Goal: Task Accomplishment & Management: Manage account settings

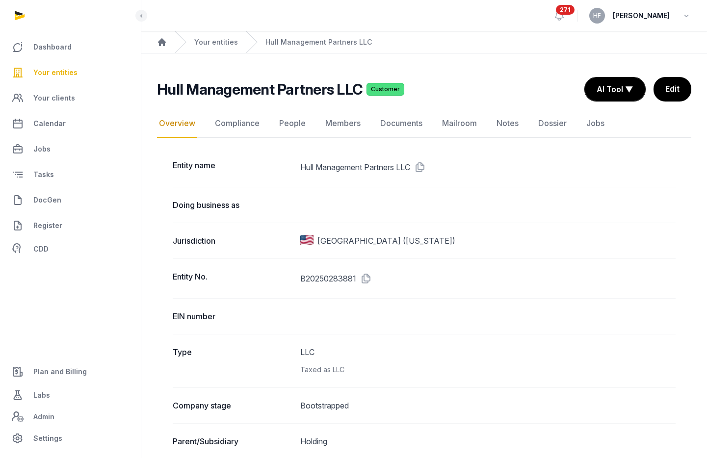
click at [225, 36] on div "Your entities" at bounding box center [206, 42] width 63 height 22
click at [223, 42] on link "Your entities" at bounding box center [216, 42] width 44 height 10
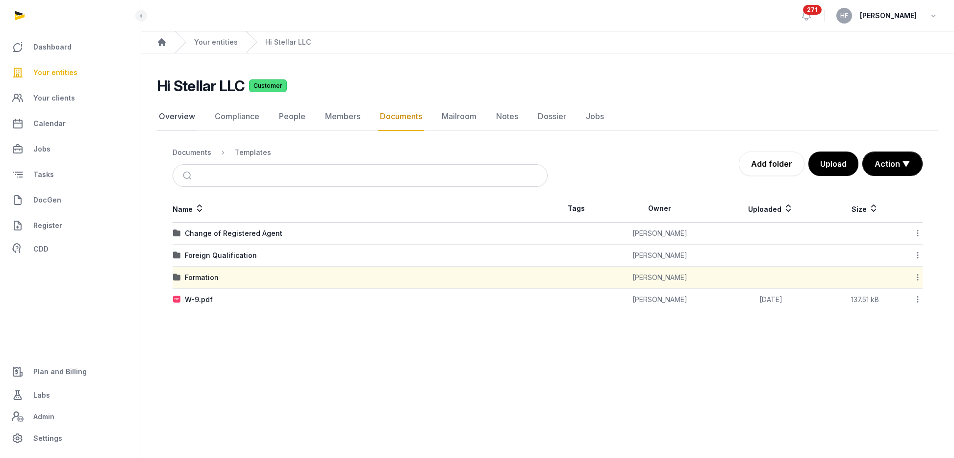
click at [170, 114] on link "Overview" at bounding box center [177, 116] width 40 height 28
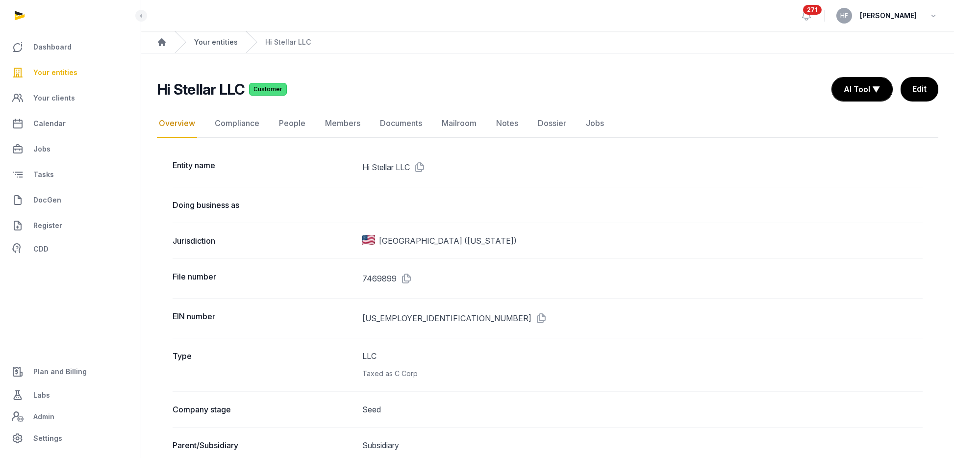
click at [220, 43] on link "Your entities" at bounding box center [216, 42] width 44 height 10
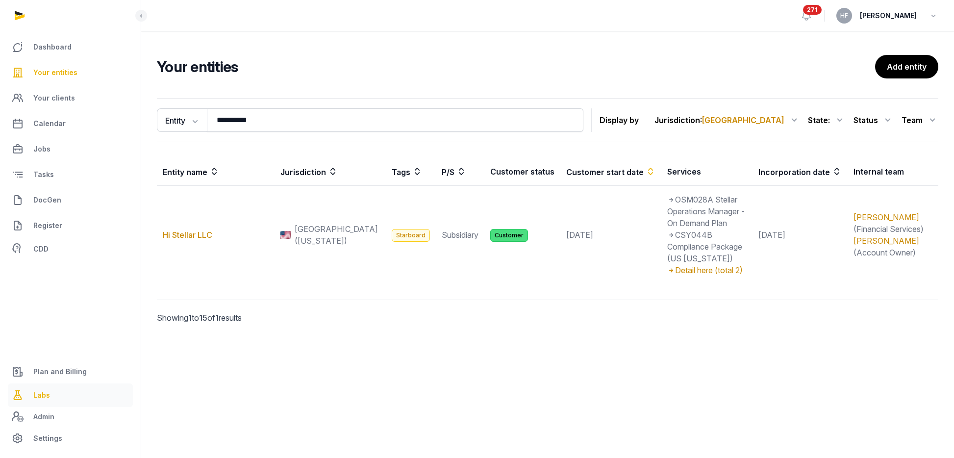
click at [50, 394] on link "Labs" at bounding box center [70, 395] width 125 height 24
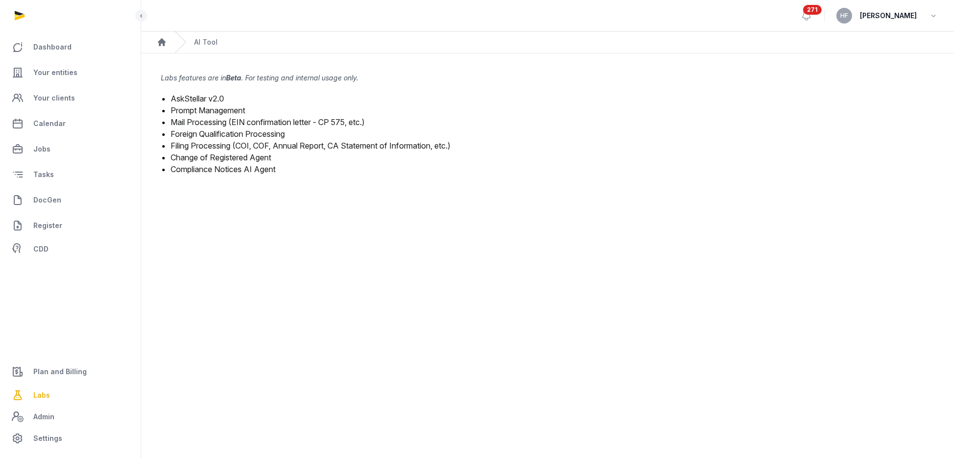
click at [325, 148] on link "Filing Processing (COI, COF, Annual Report, CA Statement of Information, etc.)" at bounding box center [311, 146] width 280 height 10
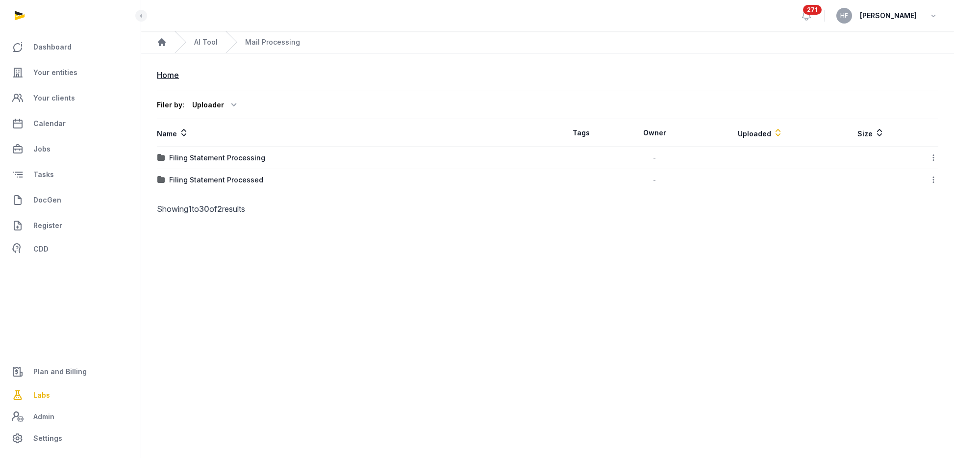
click at [254, 160] on div "Filing Statement Processing" at bounding box center [217, 158] width 96 height 10
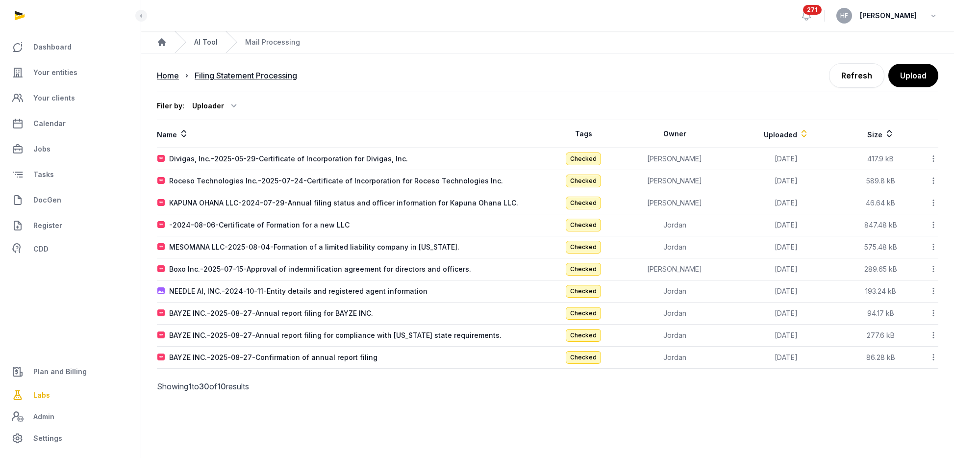
click at [213, 40] on link "AI Tool" at bounding box center [206, 42] width 24 height 10
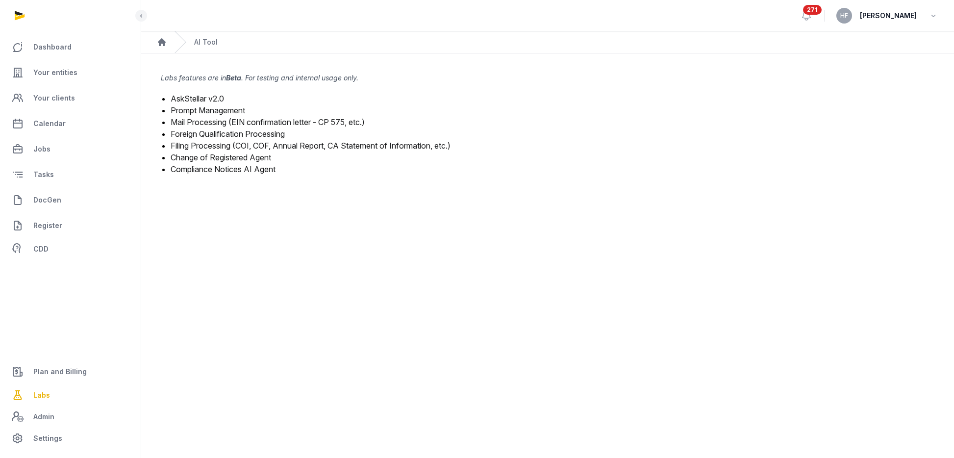
click at [278, 143] on link "Filing Processing (COI, COF, Annual Report, CA Statement of Information, etc.)" at bounding box center [311, 146] width 280 height 10
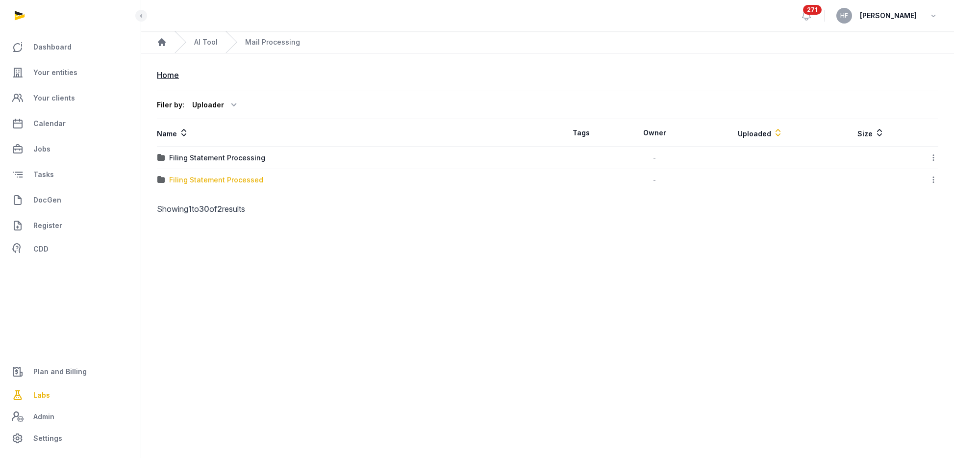
click at [241, 183] on div "Filing Statement Processed" at bounding box center [216, 180] width 94 height 10
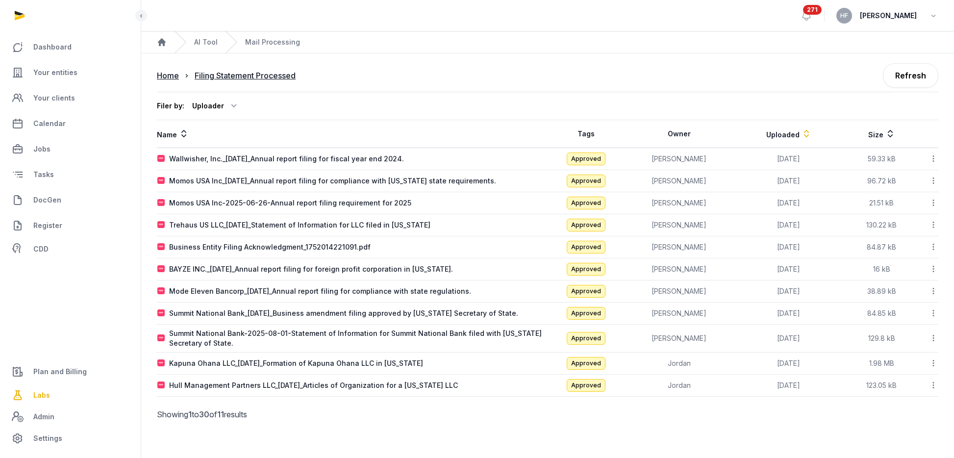
click at [802, 133] on icon at bounding box center [807, 134] width 10 height 12
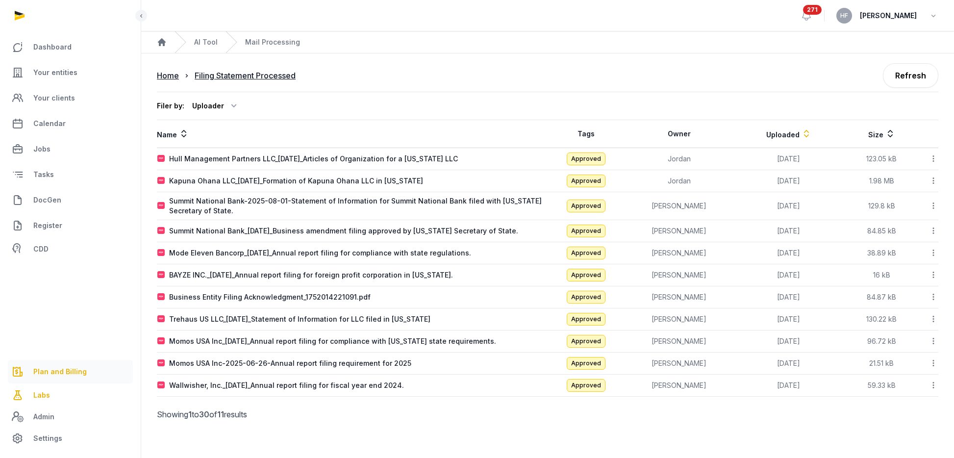
click at [77, 366] on span "Plan and Billing" at bounding box center [59, 372] width 53 height 12
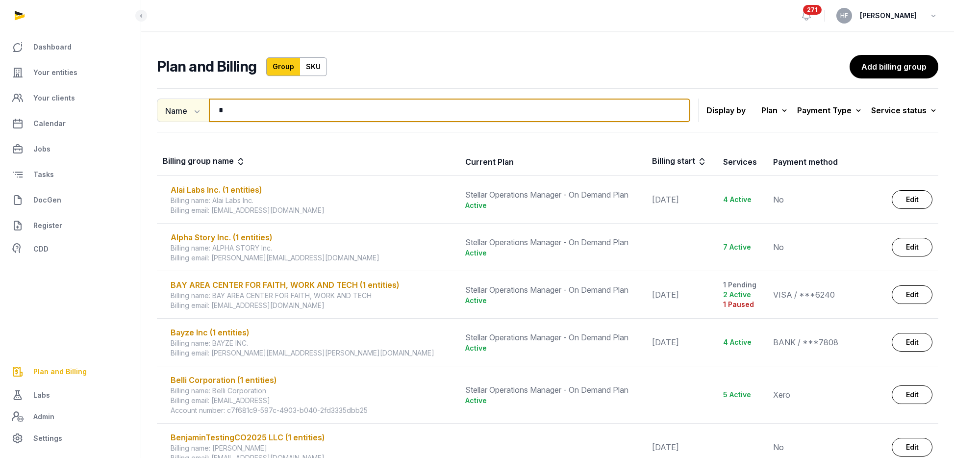
drag, startPoint x: 238, startPoint y: 110, endPoint x: 184, endPoint y: 110, distance: 53.9
click at [197, 110] on div "Name Name Email * Search" at bounding box center [423, 111] width 533 height 24
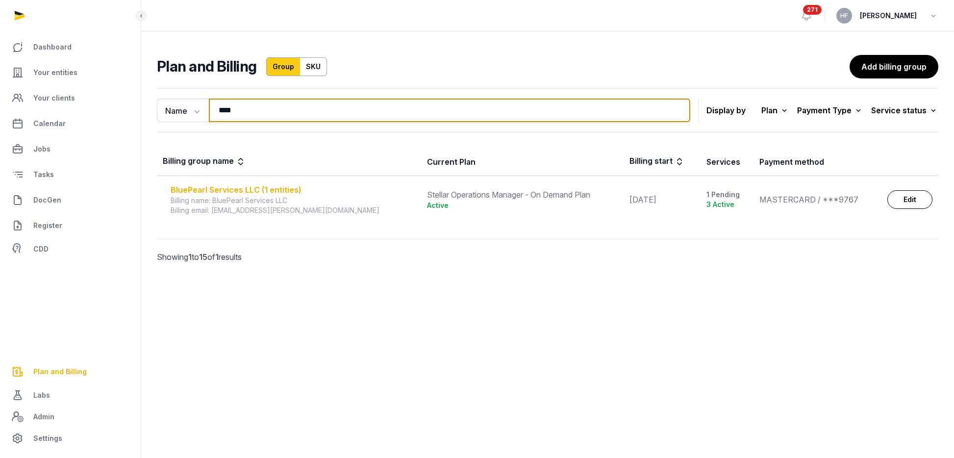
type input "****"
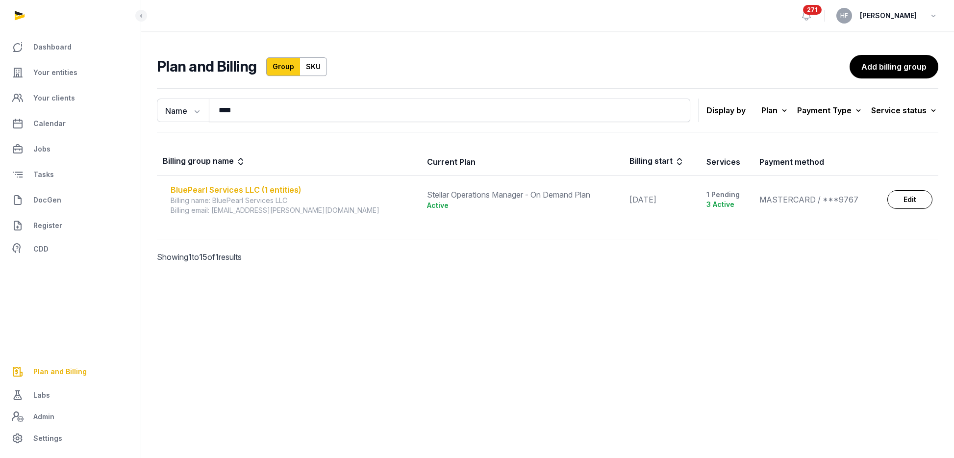
click at [290, 191] on div "BluePearl Services LLC (1 entities)" at bounding box center [293, 190] width 245 height 12
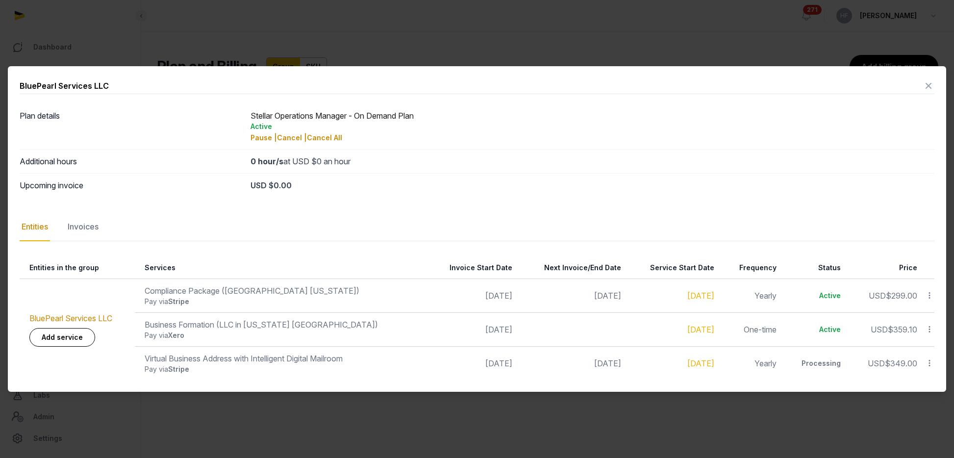
click at [930, 326] on icon at bounding box center [929, 329] width 9 height 10
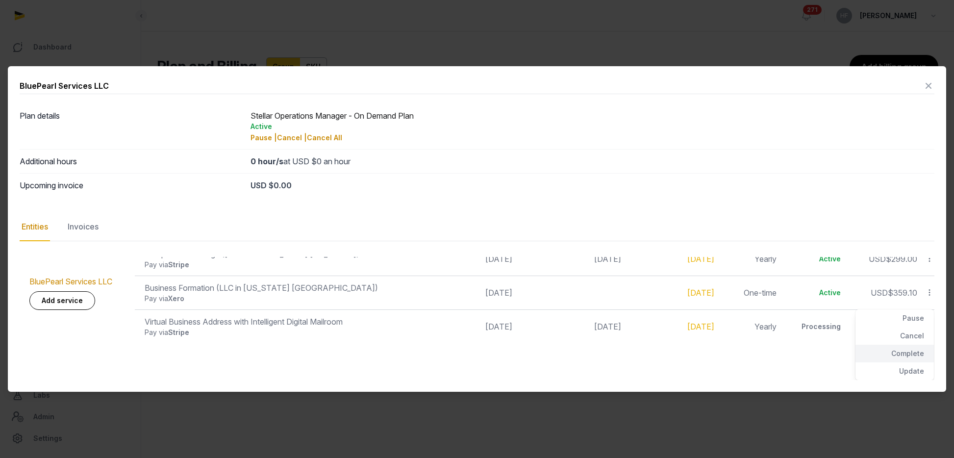
click at [912, 356] on div "Complete" at bounding box center [895, 354] width 78 height 18
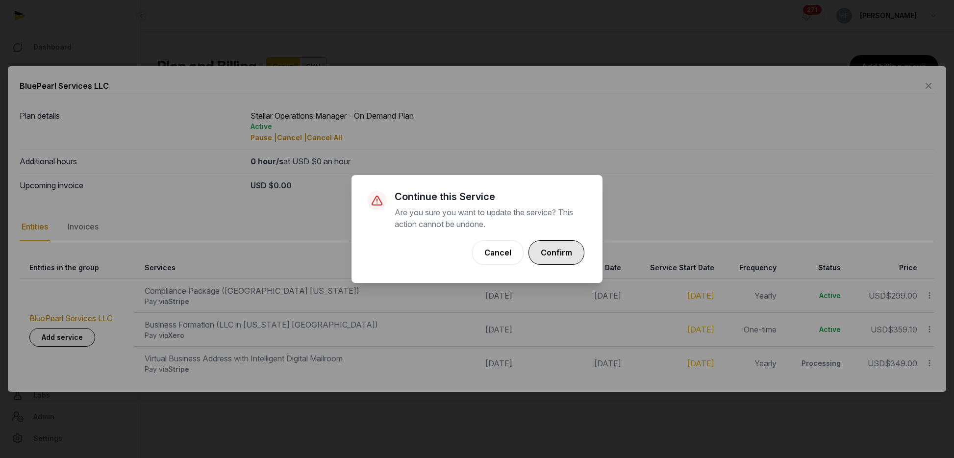
click at [553, 247] on button "Confirm" at bounding box center [557, 252] width 56 height 25
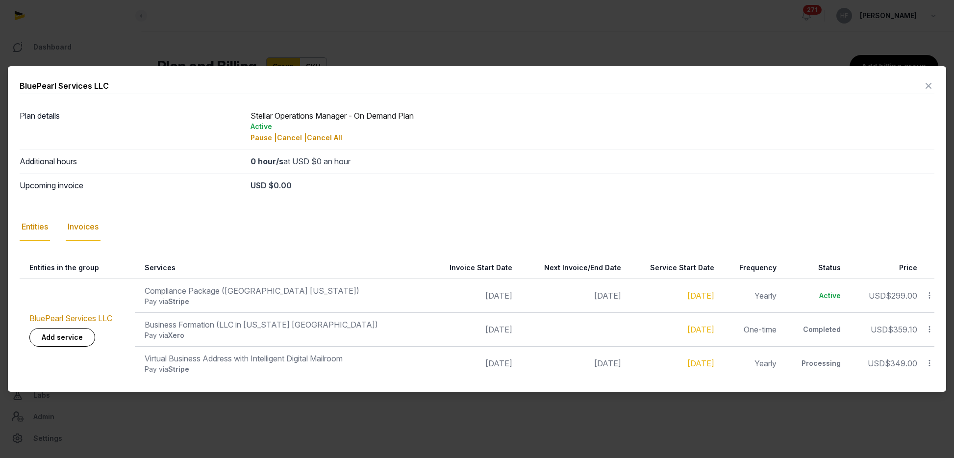
click at [93, 231] on div "Invoices" at bounding box center [83, 227] width 35 height 28
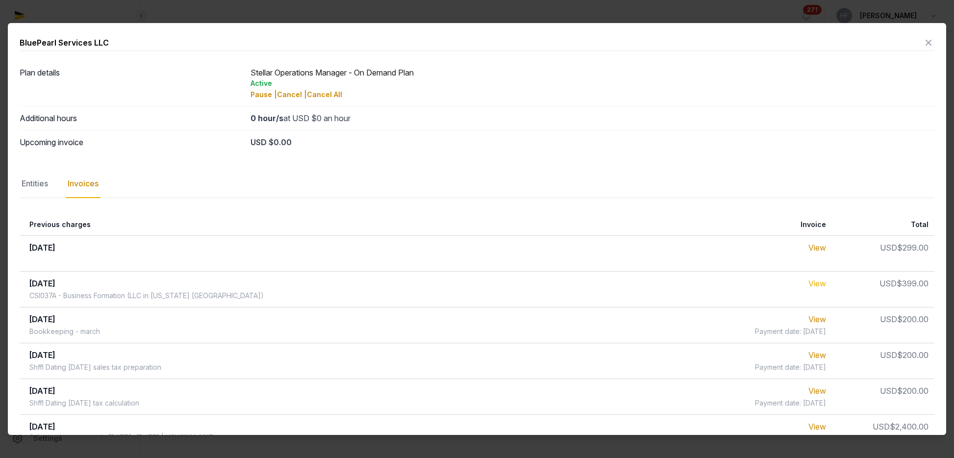
click at [817, 282] on link "View" at bounding box center [818, 284] width 18 height 10
click at [926, 44] on icon at bounding box center [929, 43] width 12 height 16
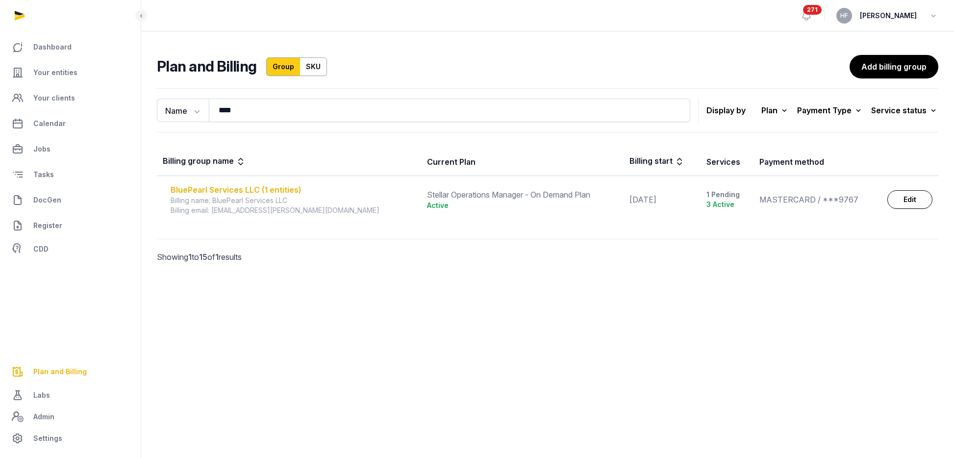
click at [270, 187] on div "BluePearl Services LLC (1 entities)" at bounding box center [293, 190] width 245 height 12
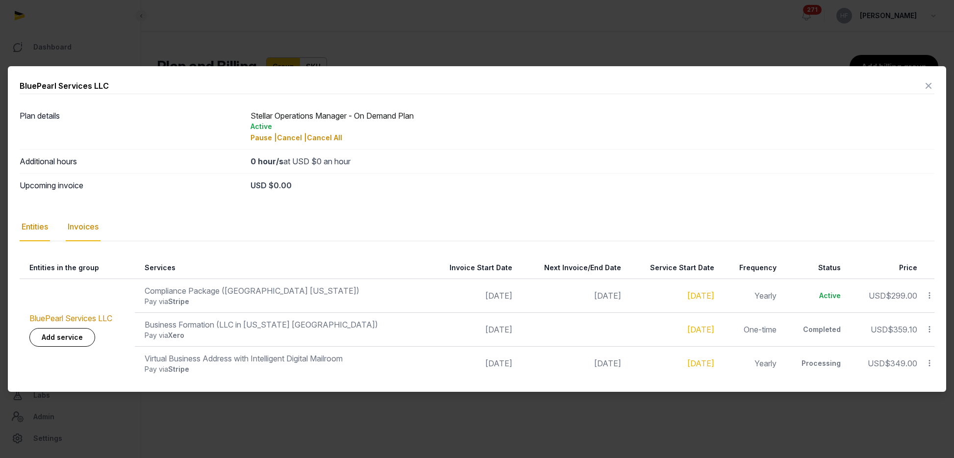
click at [92, 224] on div "Invoices" at bounding box center [83, 227] width 35 height 28
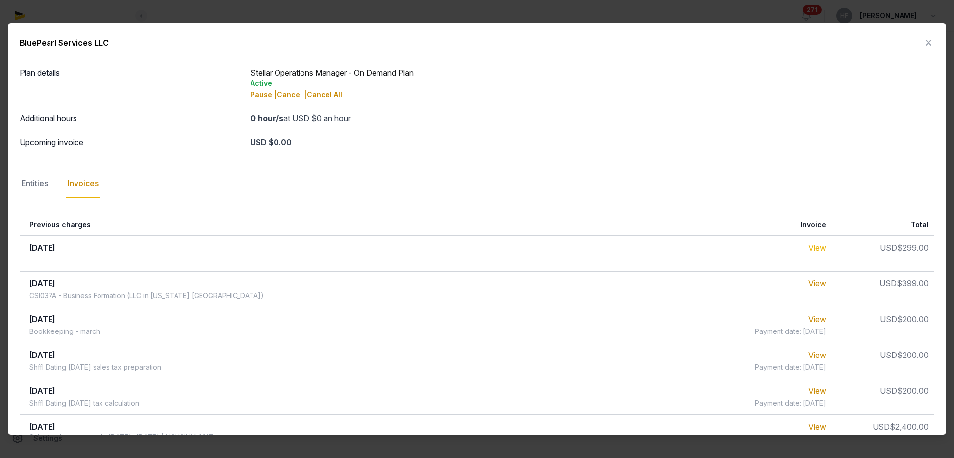
click at [816, 249] on link "View" at bounding box center [818, 248] width 18 height 10
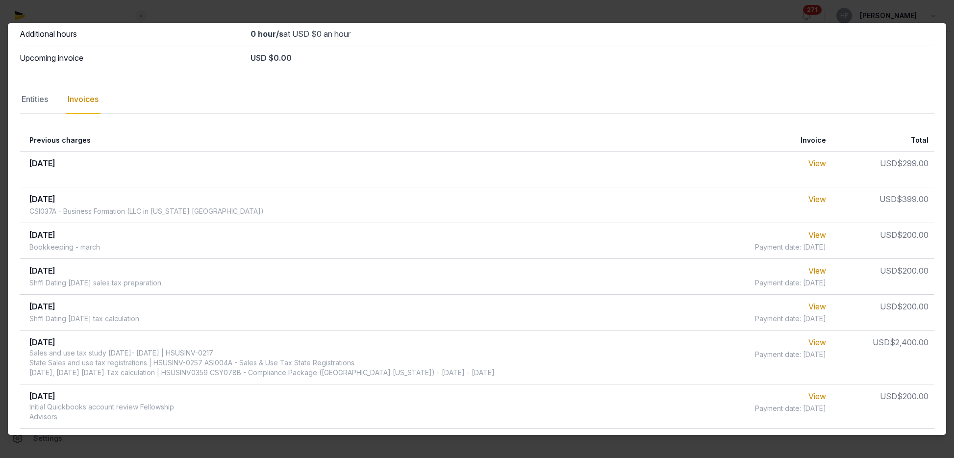
scroll to position [162, 0]
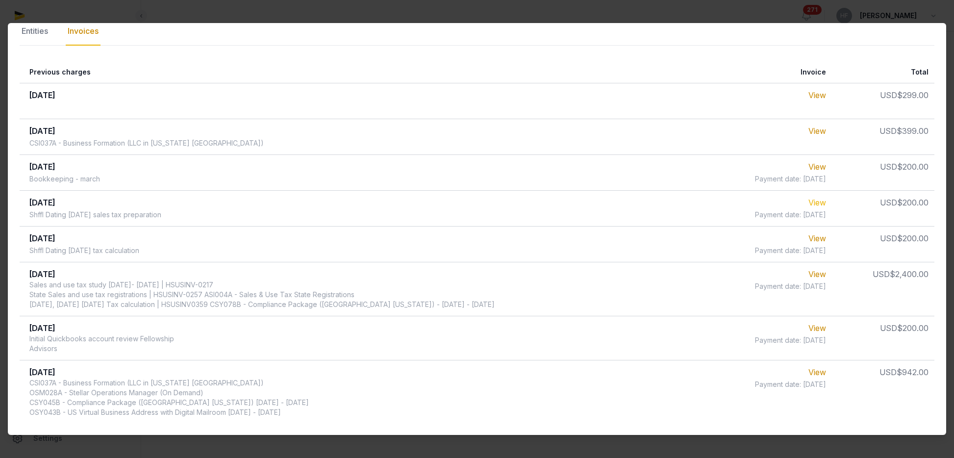
click at [816, 198] on link "View" at bounding box center [818, 203] width 18 height 10
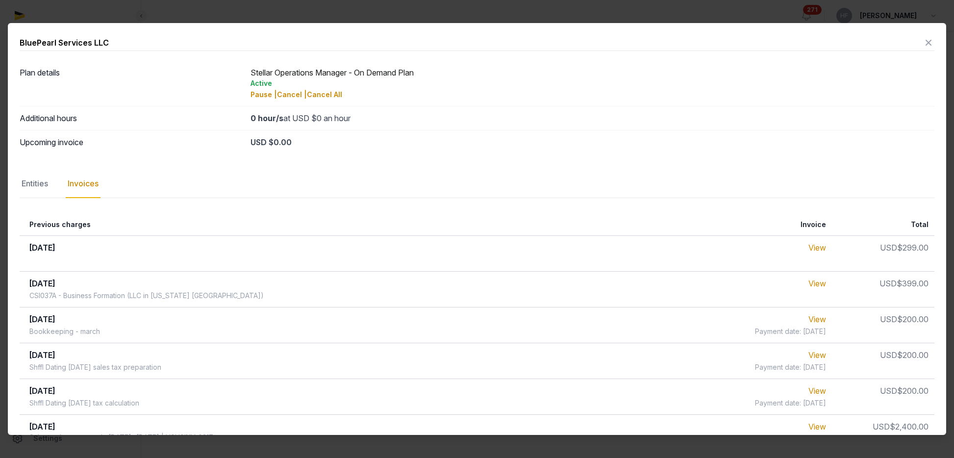
click at [928, 41] on icon at bounding box center [929, 43] width 12 height 16
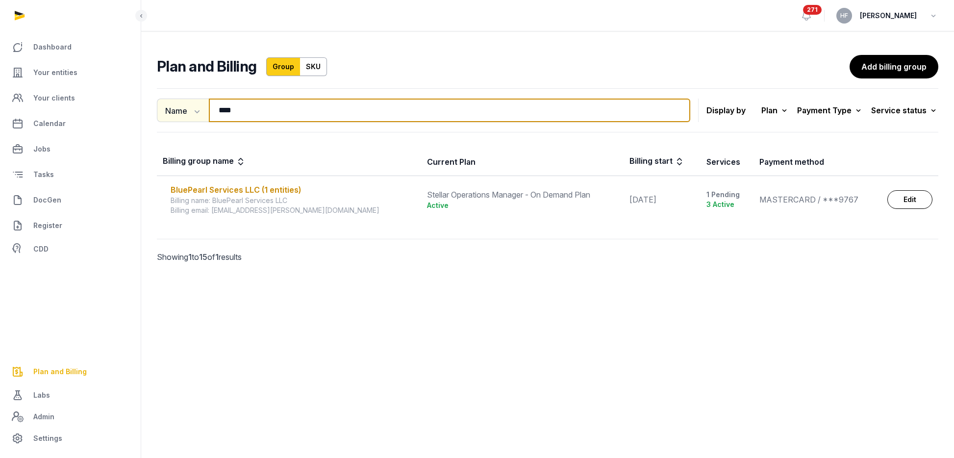
drag, startPoint x: 246, startPoint y: 111, endPoint x: 184, endPoint y: 111, distance: 61.8
click at [196, 111] on div "Name Name Email **** Search" at bounding box center [423, 111] width 533 height 24
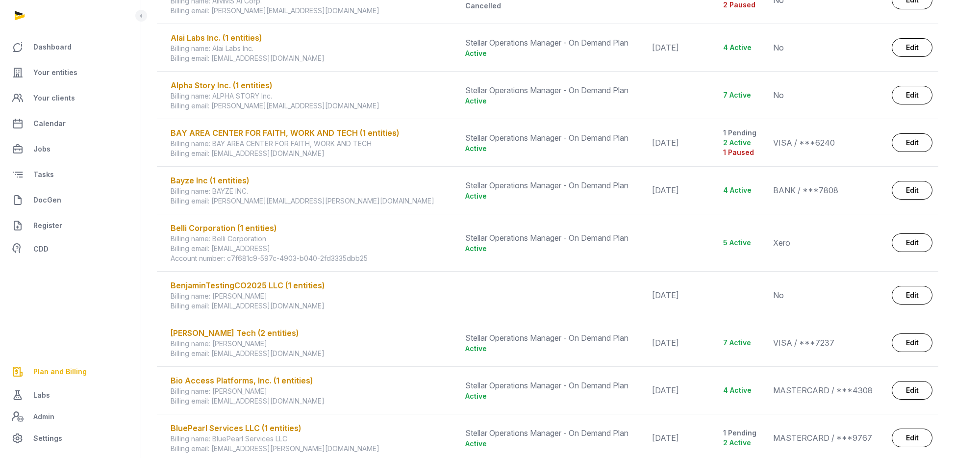
scroll to position [548, 0]
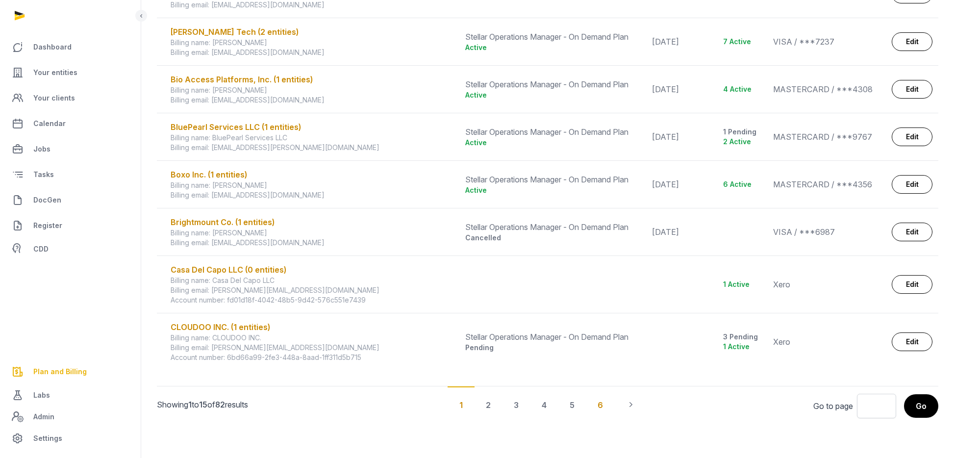
click at [599, 404] on div "6" at bounding box center [600, 404] width 29 height 36
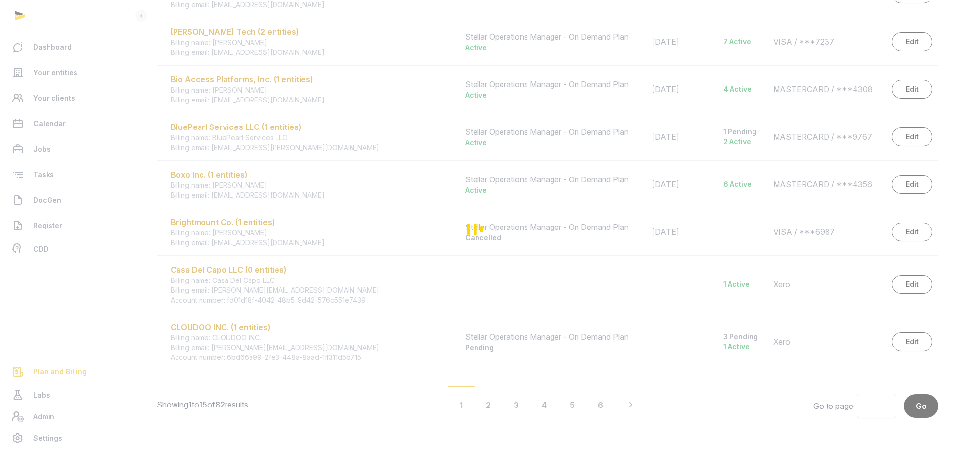
scroll to position [168, 0]
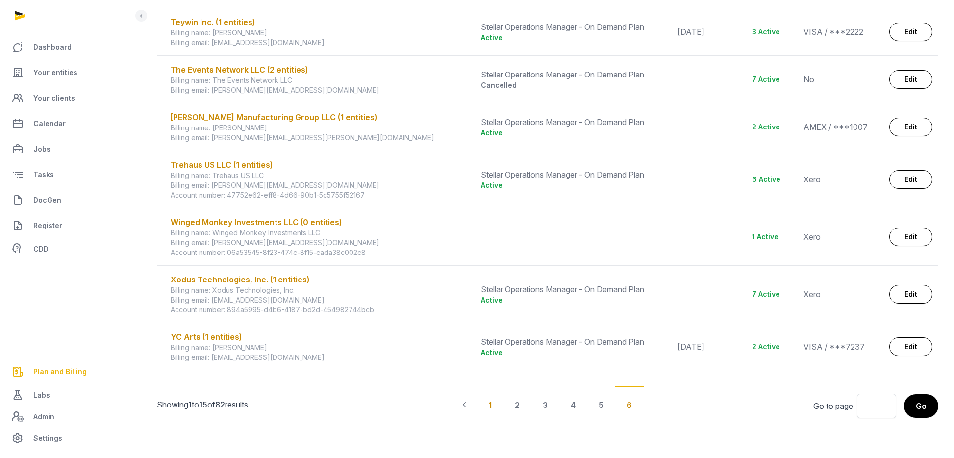
click at [492, 403] on div "1" at bounding box center [490, 404] width 27 height 36
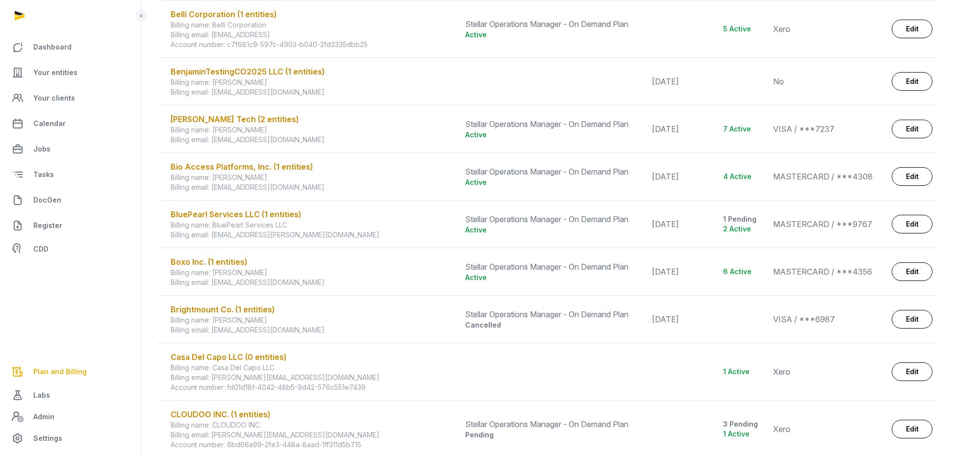
scroll to position [548, 0]
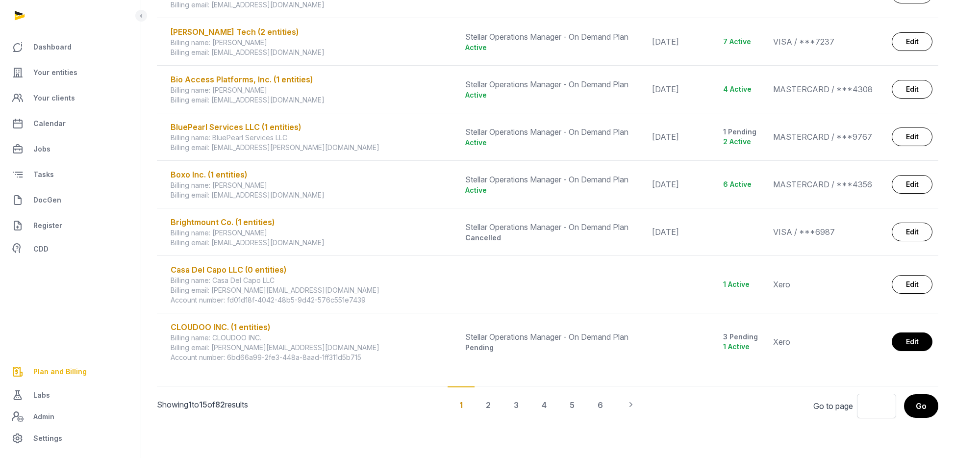
click at [923, 340] on link "Edit" at bounding box center [912, 341] width 41 height 19
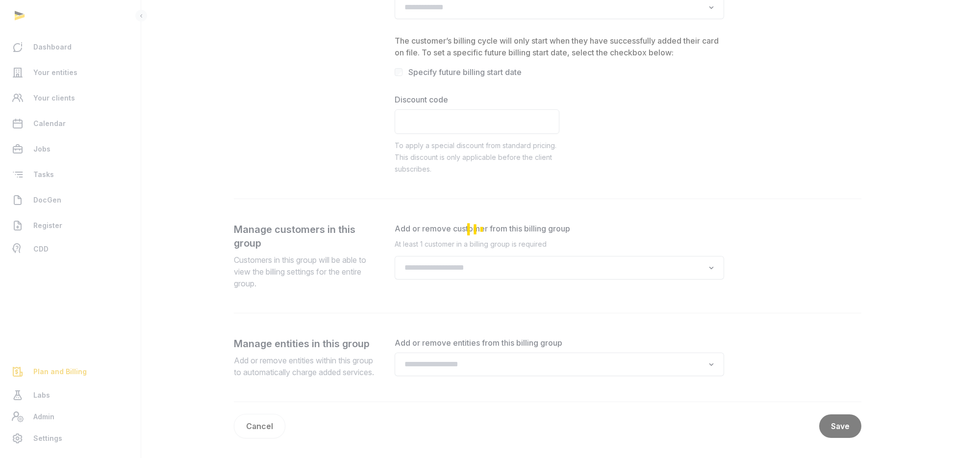
type input "**********"
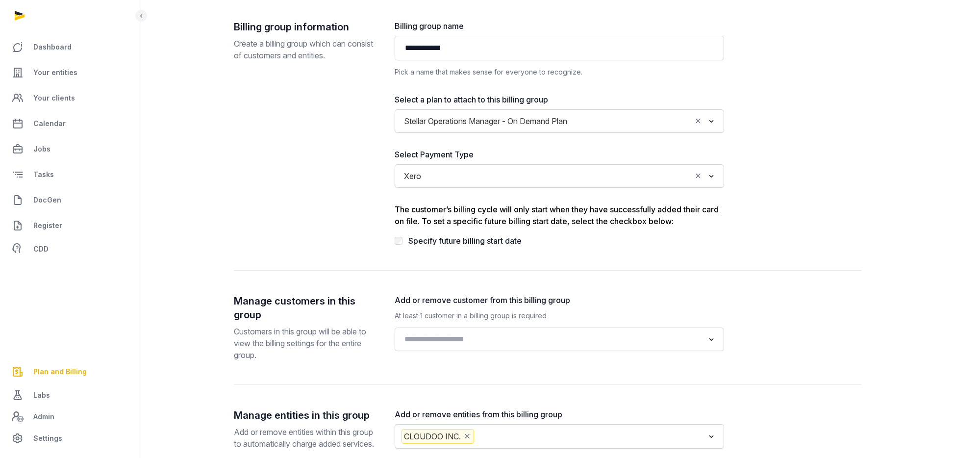
scroll to position [156, 0]
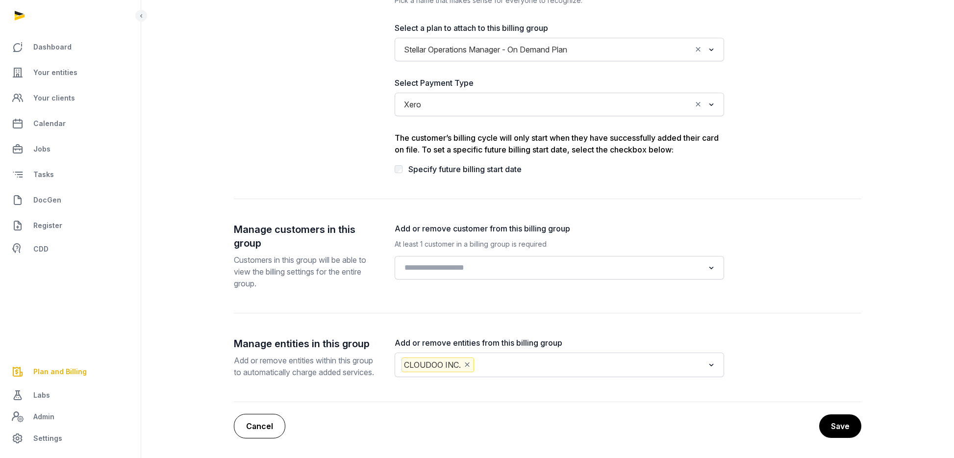
click at [254, 423] on link "Cancel" at bounding box center [259, 426] width 51 height 25
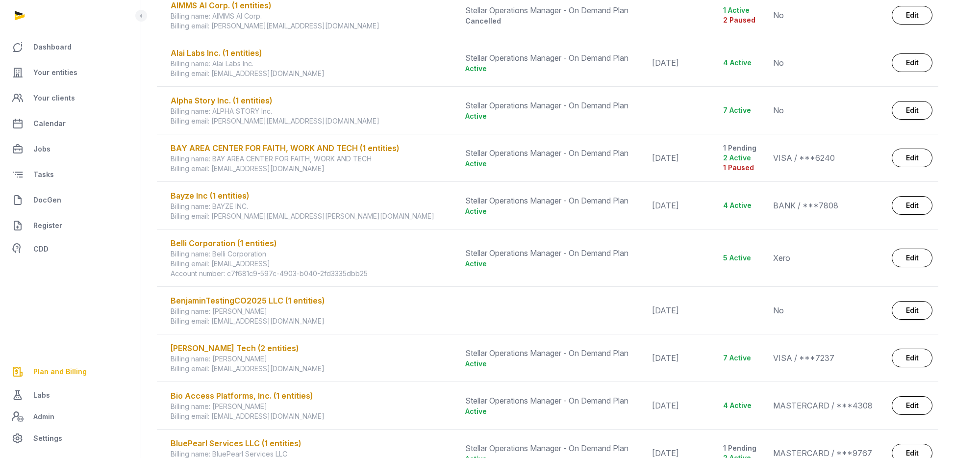
scroll to position [548, 0]
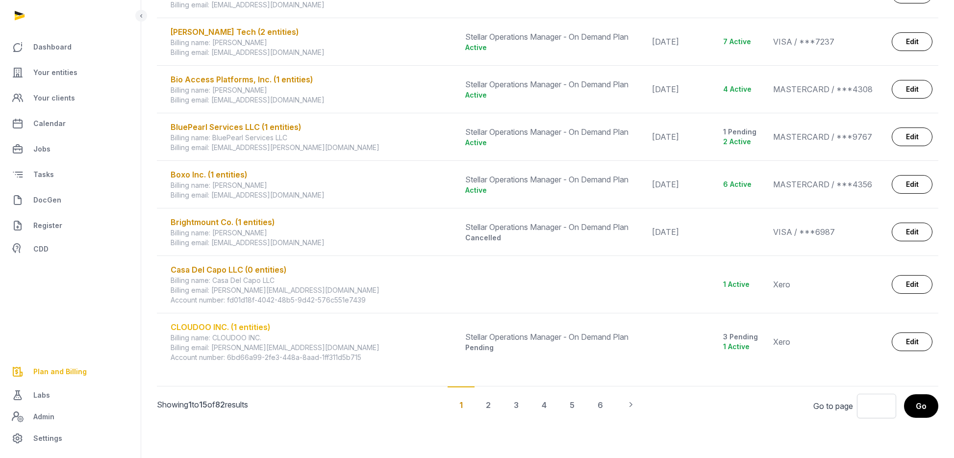
click at [248, 326] on div "CLOUDOO INC. (1 entities)" at bounding box center [312, 327] width 283 height 12
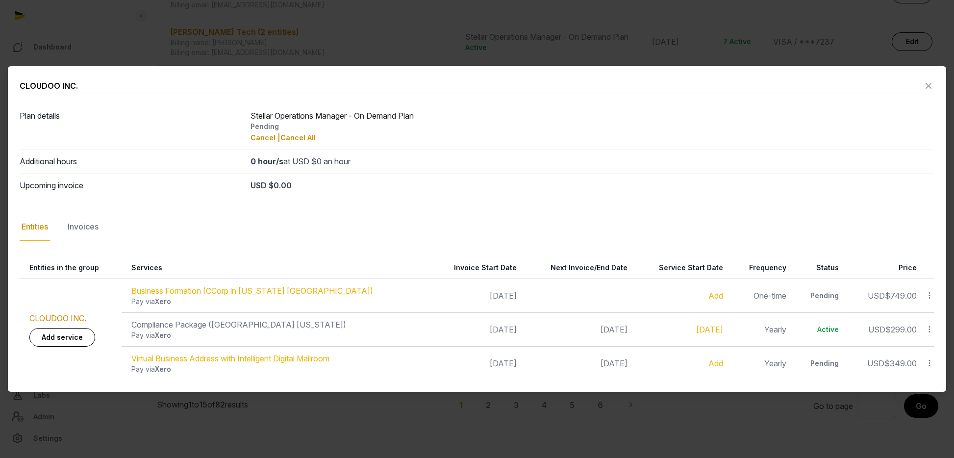
click at [931, 330] on icon at bounding box center [929, 329] width 9 height 10
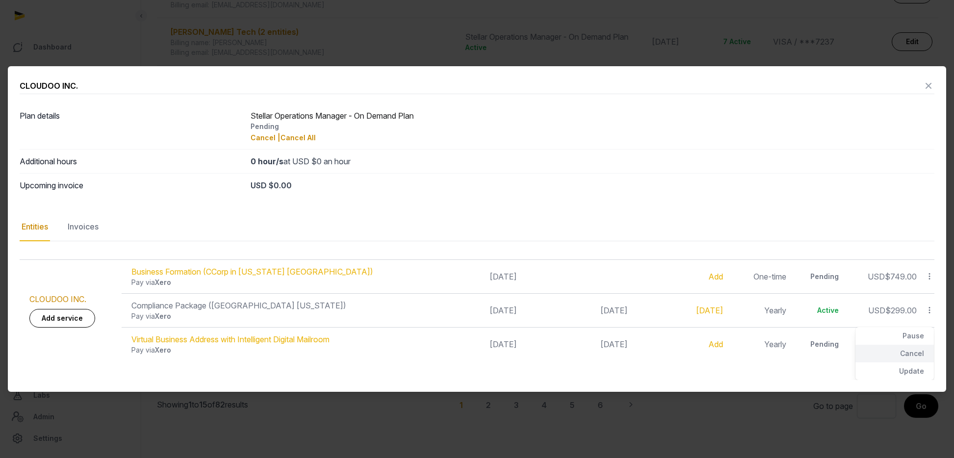
click at [919, 352] on div "Cancel" at bounding box center [895, 354] width 78 height 18
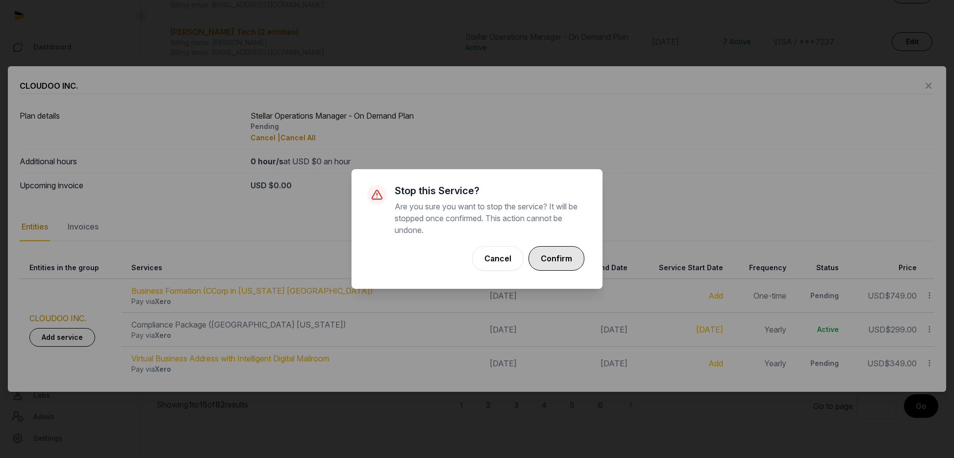
click at [562, 261] on button "Confirm" at bounding box center [557, 258] width 56 height 25
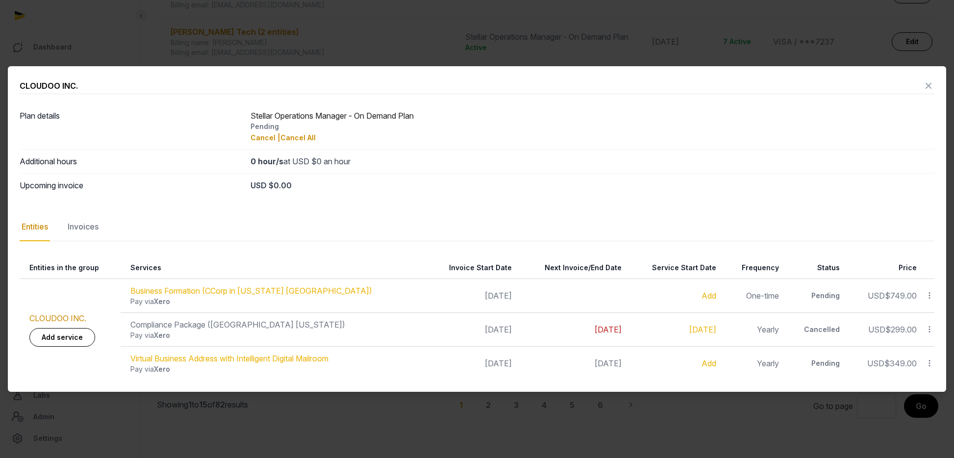
click at [929, 296] on icon at bounding box center [929, 295] width 9 height 10
click at [893, 221] on nav "Entities Invoices" at bounding box center [477, 227] width 915 height 28
click at [930, 363] on icon at bounding box center [929, 363] width 9 height 10
click at [870, 129] on div "Pending" at bounding box center [593, 127] width 684 height 10
click at [929, 88] on icon at bounding box center [929, 86] width 12 height 16
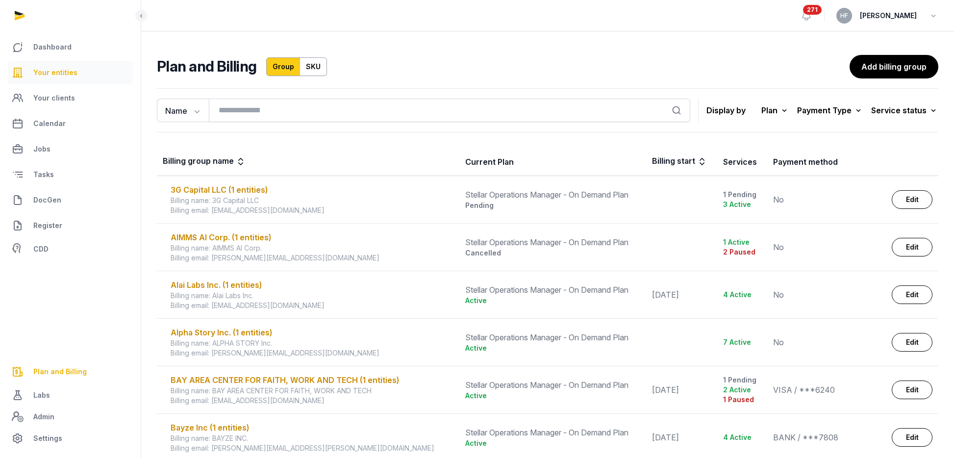
click at [73, 70] on span "Your entities" at bounding box center [55, 73] width 44 height 12
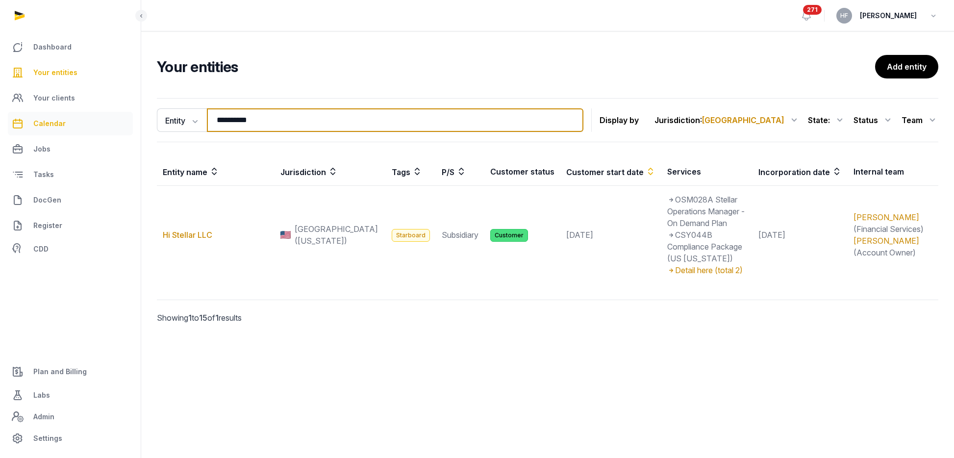
drag, startPoint x: 293, startPoint y: 125, endPoint x: 120, endPoint y: 118, distance: 173.2
click at [128, 119] on div "**********" at bounding box center [477, 229] width 954 height 458
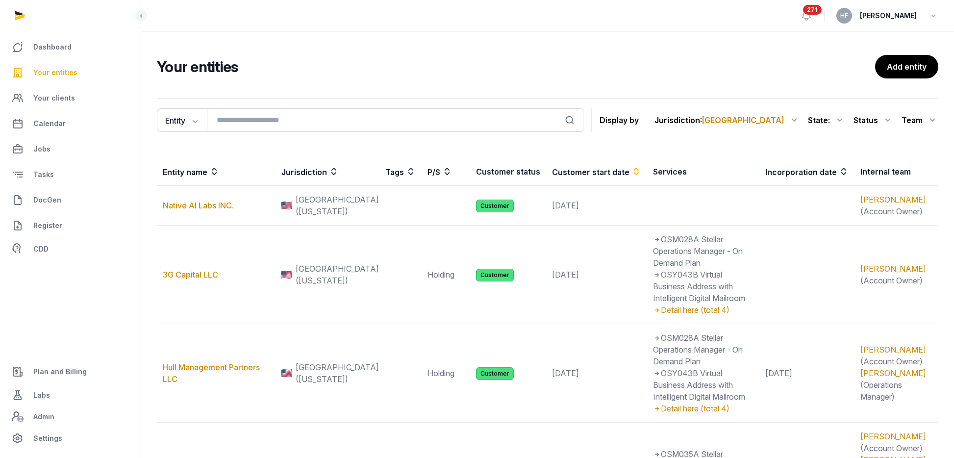
click at [877, 118] on div "Status" at bounding box center [874, 120] width 40 height 16
click at [874, 181] on div "Customer" at bounding box center [854, 180] width 78 height 18
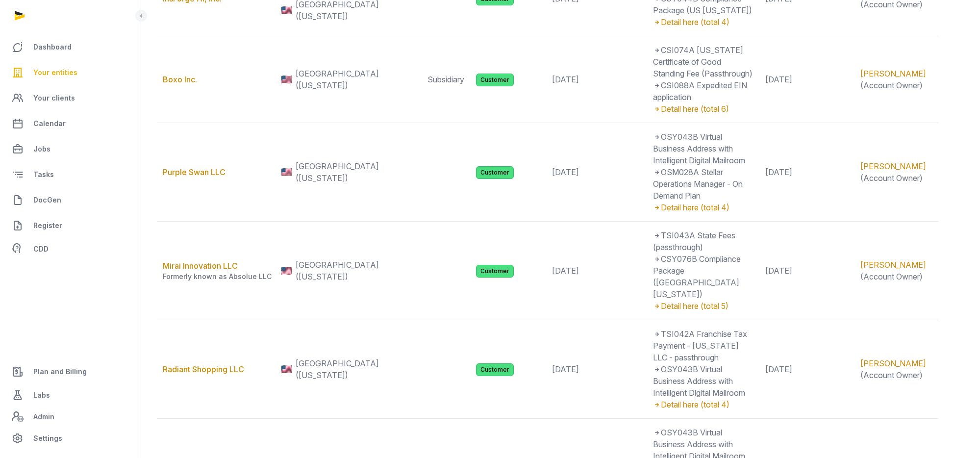
scroll to position [1023, 0]
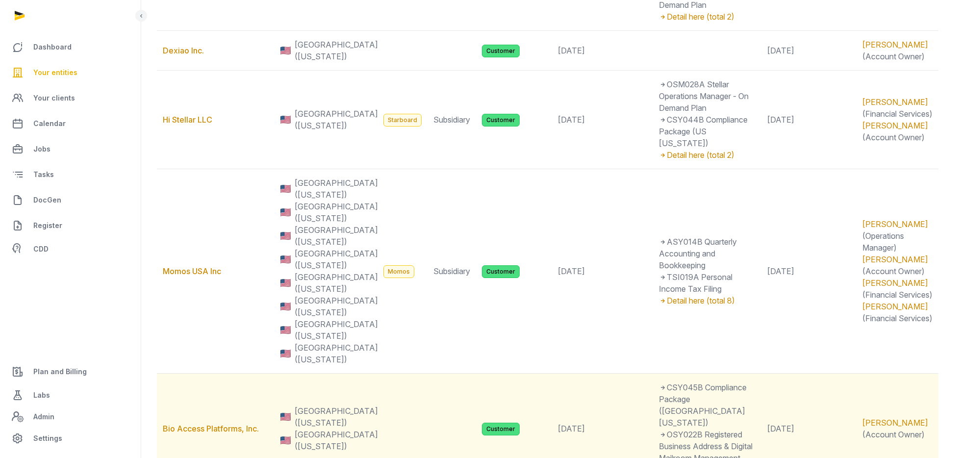
scroll to position [470, 0]
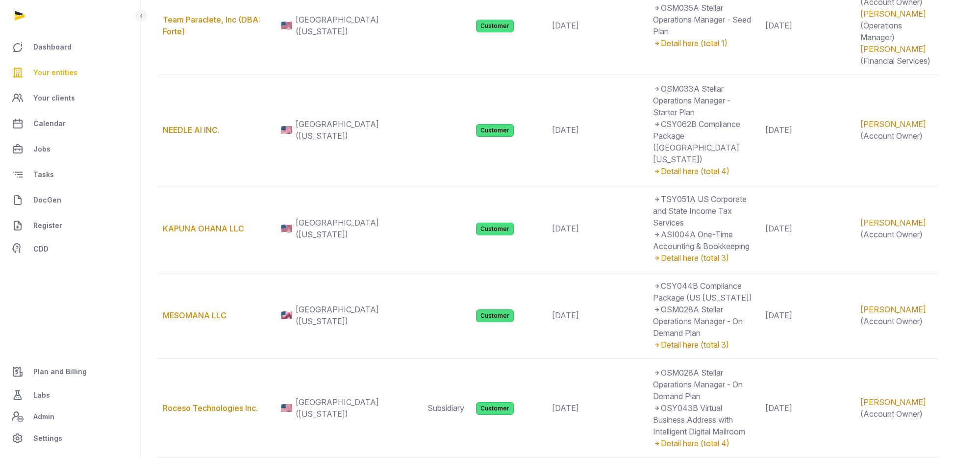
scroll to position [0, 0]
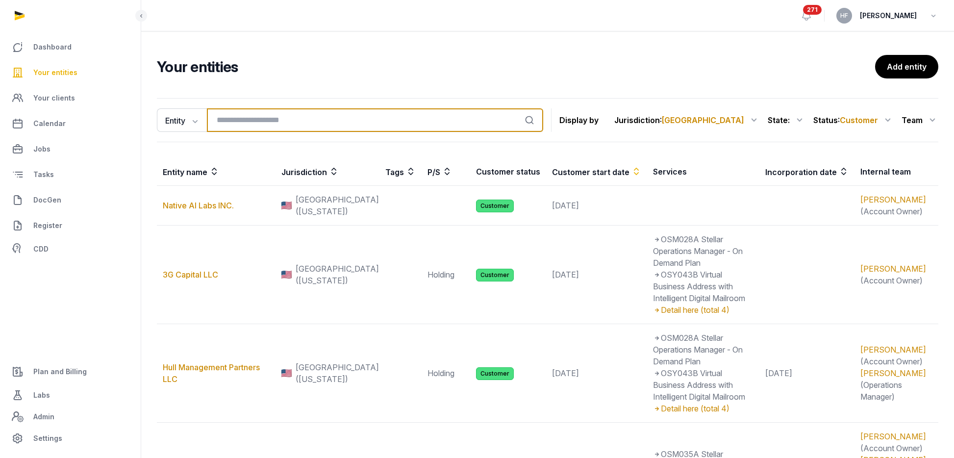
click at [263, 113] on input "search" at bounding box center [375, 120] width 336 height 24
